Goal: Task Accomplishment & Management: Manage account settings

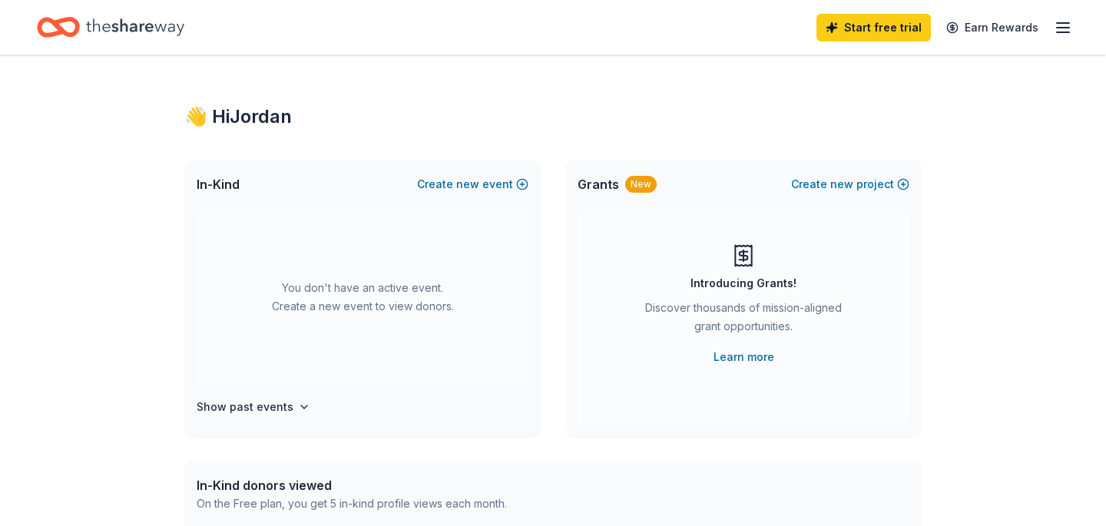
click at [1059, 20] on icon "button" at bounding box center [1062, 27] width 18 height 18
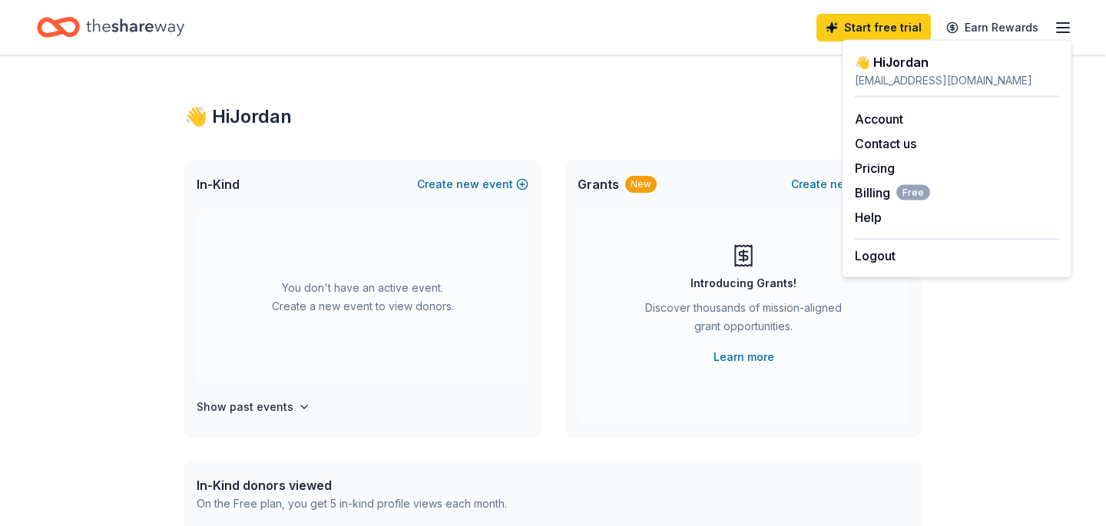
click at [651, 87] on div "👋 Hi [PERSON_NAME] In-Kind Create new event You don't have an active event. Cre…" at bounding box center [553, 503] width 786 height 897
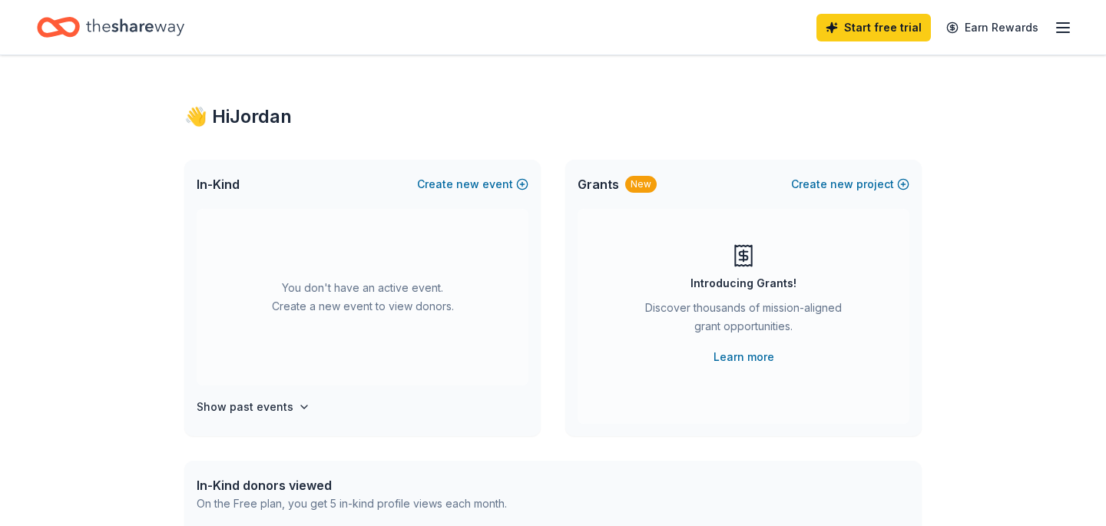
click at [86, 39] on icon "Home" at bounding box center [135, 27] width 98 height 31
click at [96, 29] on icon "Home" at bounding box center [135, 27] width 98 height 31
click at [1052, 26] on div "Start free trial Earn Rewards" at bounding box center [944, 27] width 256 height 36
click at [1061, 28] on icon "button" at bounding box center [1062, 27] width 18 height 18
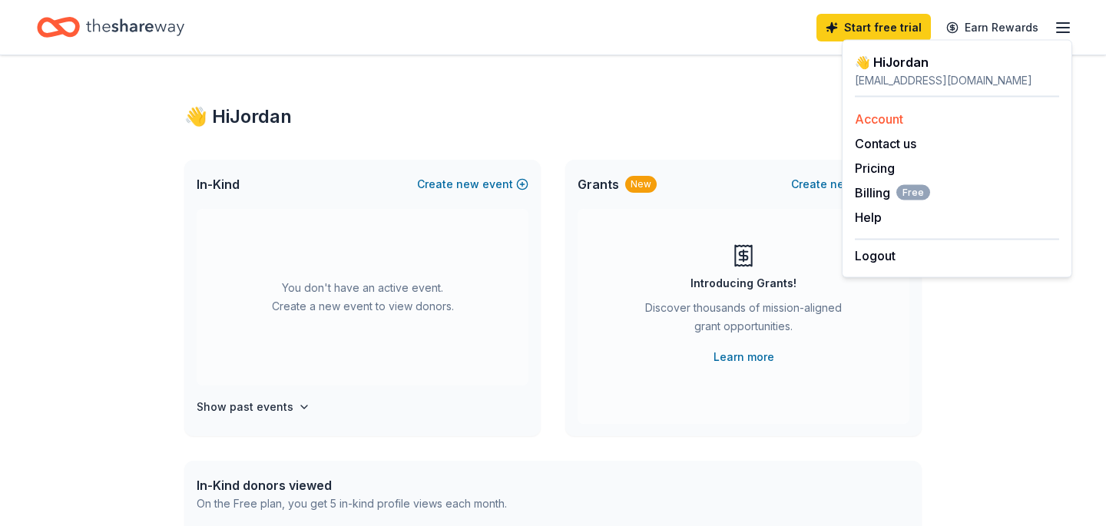
click at [877, 117] on link "Account" at bounding box center [879, 118] width 48 height 15
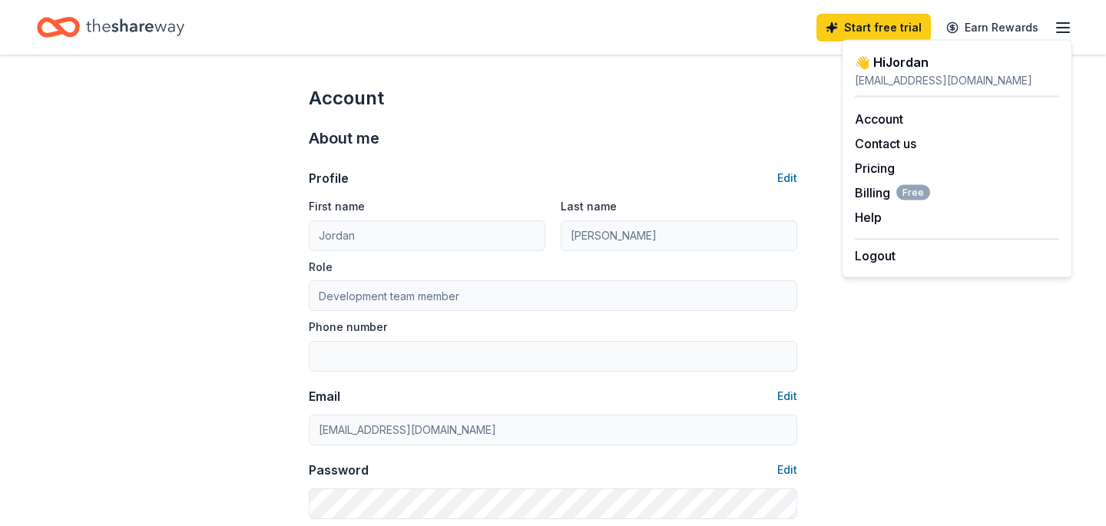
click at [574, 154] on div "Profile Edit First name [PERSON_NAME] Last name [PERSON_NAME] Role Development …" at bounding box center [553, 334] width 488 height 369
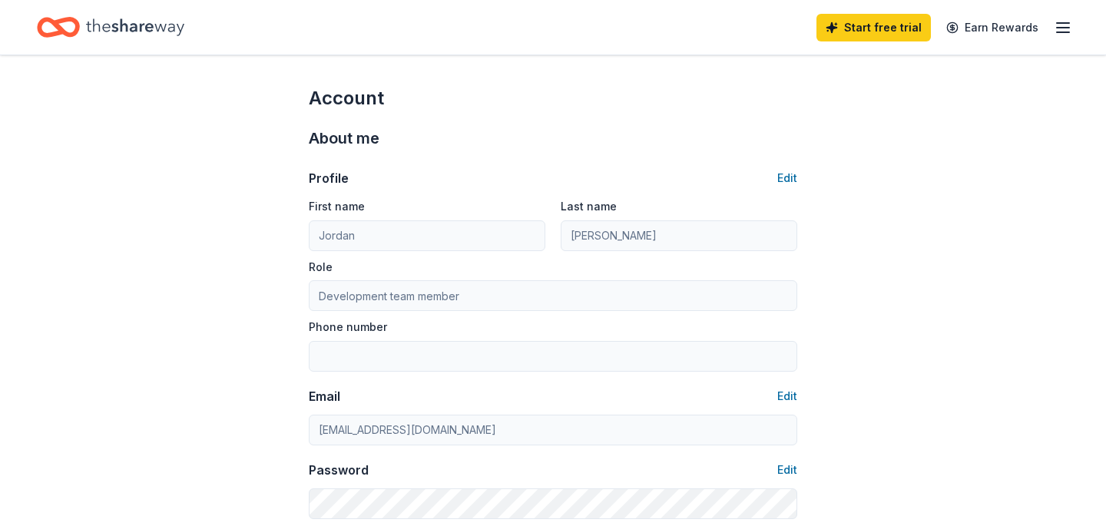
click at [1064, 15] on div "Start free trial Earn Rewards" at bounding box center [944, 27] width 256 height 36
click at [1075, 41] on div "Start free trial Earn Rewards" at bounding box center [553, 27] width 1106 height 55
click at [1070, 33] on icon "button" at bounding box center [1062, 27] width 18 height 18
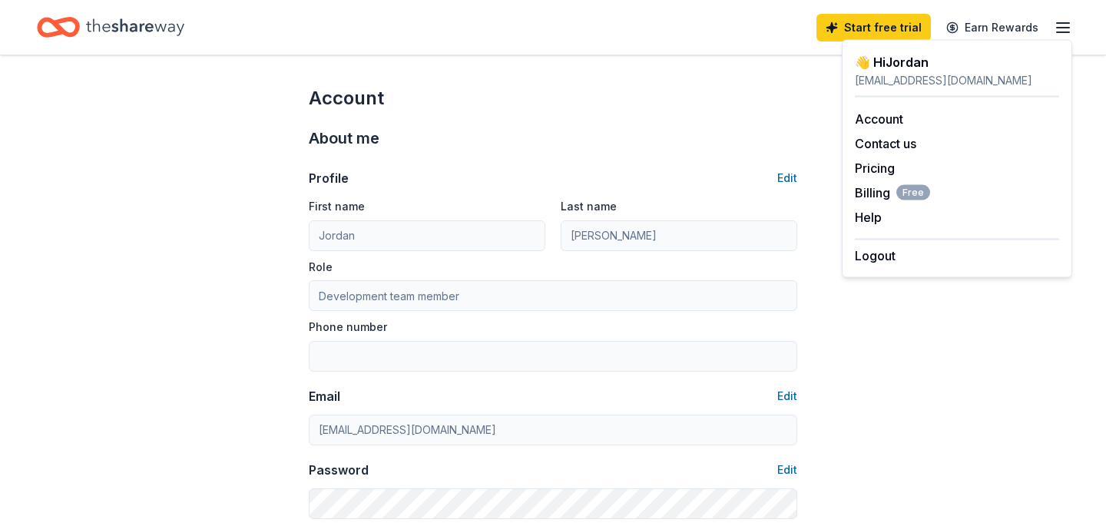
click at [118, 25] on icon "Home" at bounding box center [135, 27] width 98 height 31
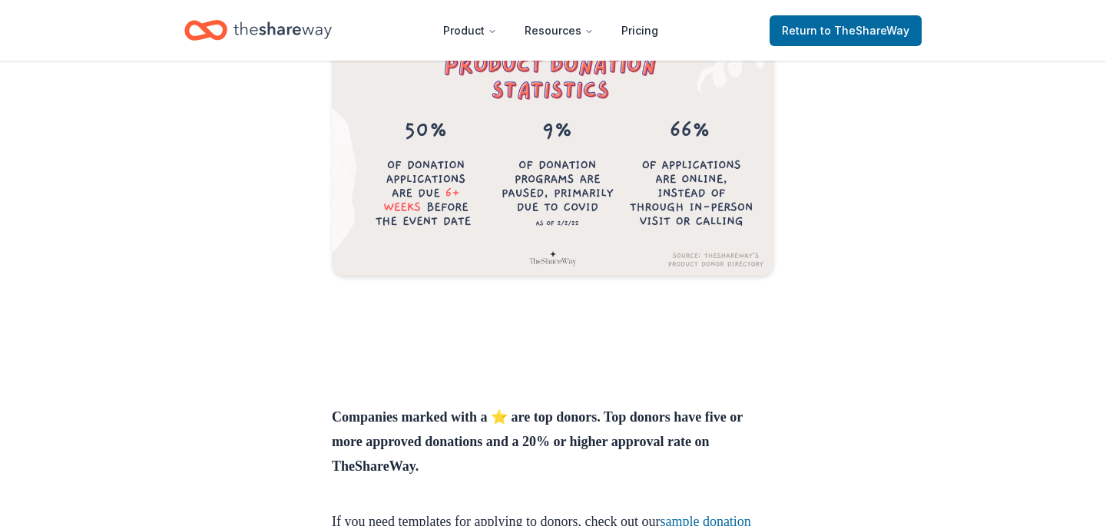
scroll to position [540, 0]
